Goal: Find specific page/section: Find specific page/section

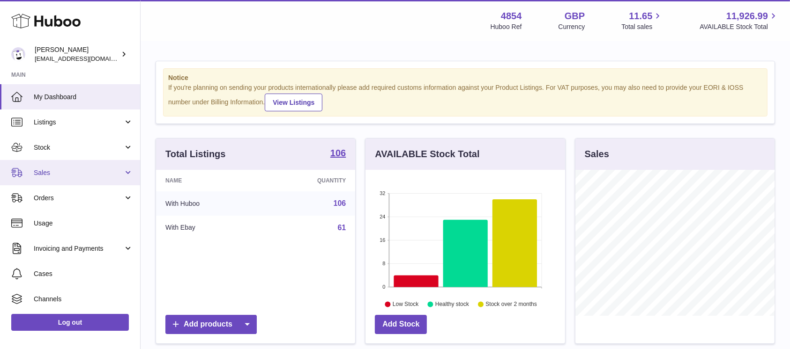
click at [101, 171] on span "Sales" at bounding box center [78, 173] width 89 height 9
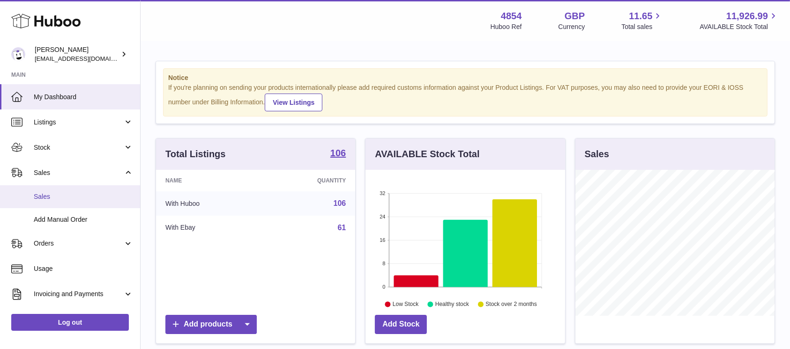
click at [86, 190] on link "Sales" at bounding box center [70, 197] width 140 height 23
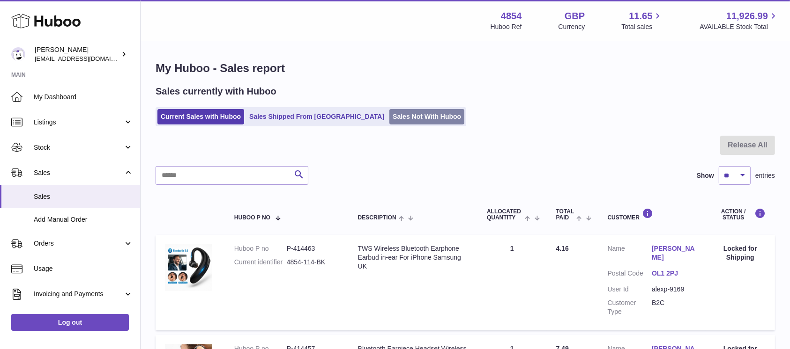
click at [389, 123] on link "Sales Not With Huboo" at bounding box center [426, 116] width 75 height 15
